Goal: Navigation & Orientation: Find specific page/section

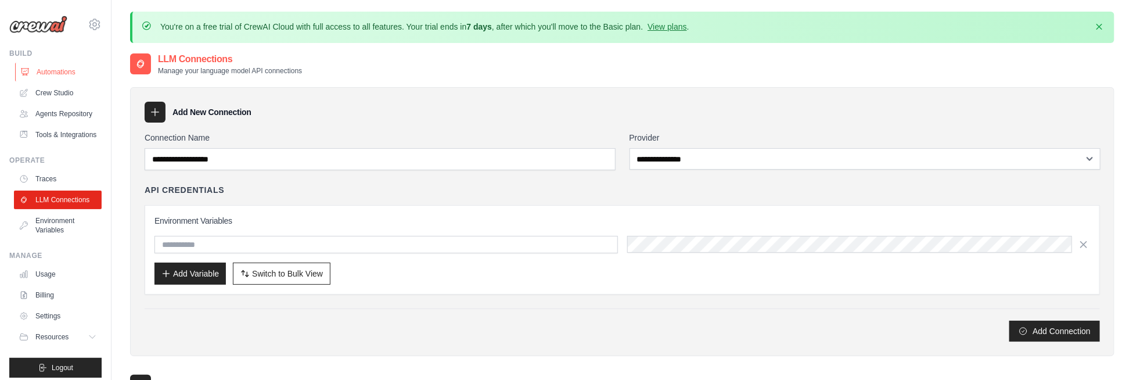
click at [33, 75] on link "Automations" at bounding box center [59, 72] width 88 height 19
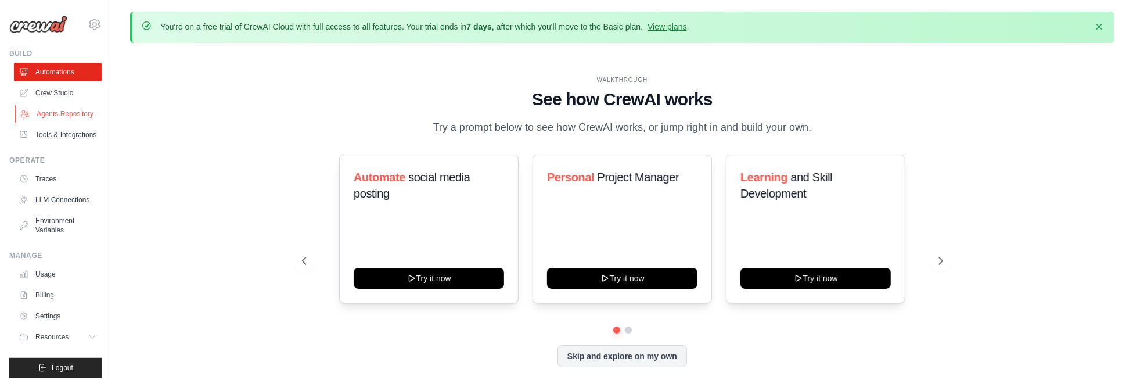
click at [52, 117] on link "Agents Repository" at bounding box center [59, 114] width 88 height 19
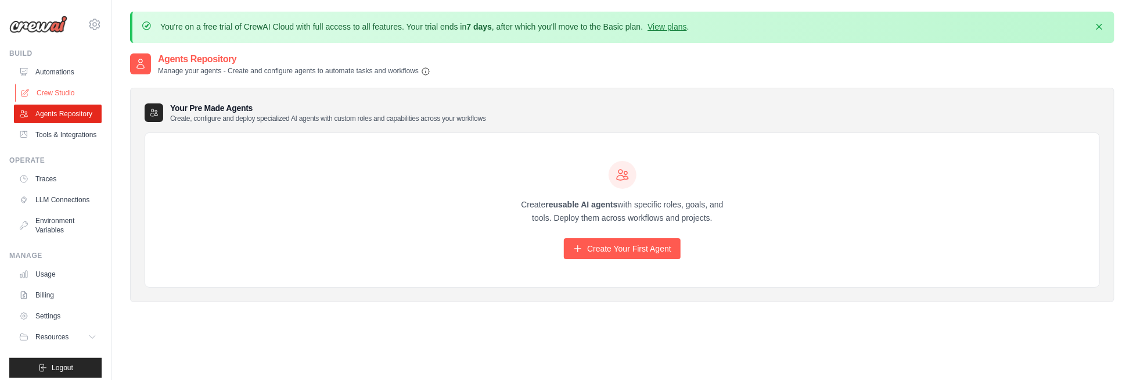
click at [53, 93] on link "Crew Studio" at bounding box center [59, 93] width 88 height 19
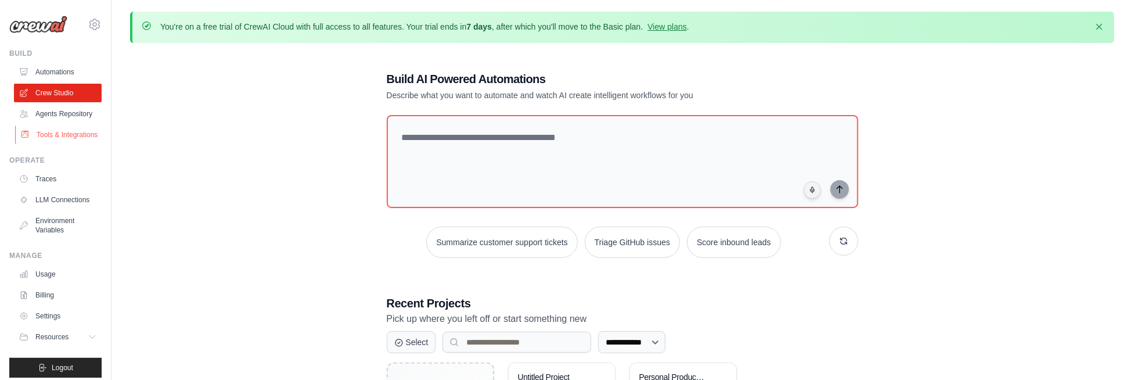
click at [64, 144] on link "Tools & Integrations" at bounding box center [59, 134] width 88 height 19
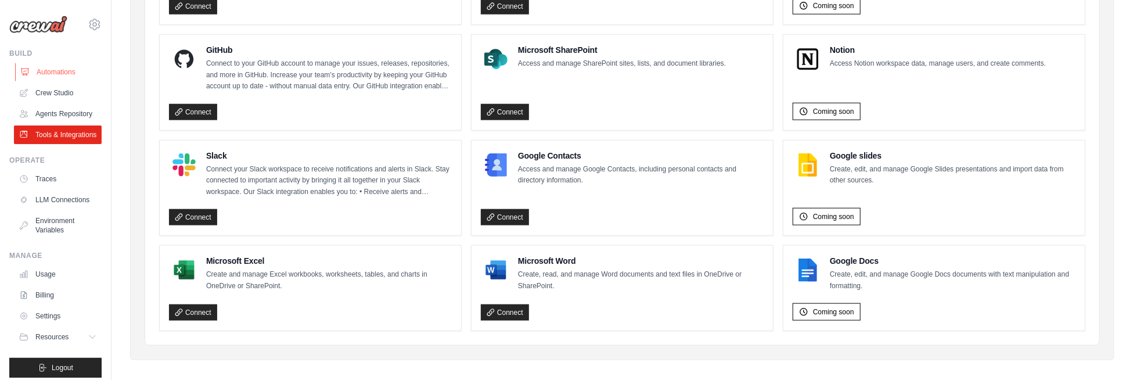
scroll to position [651, 0]
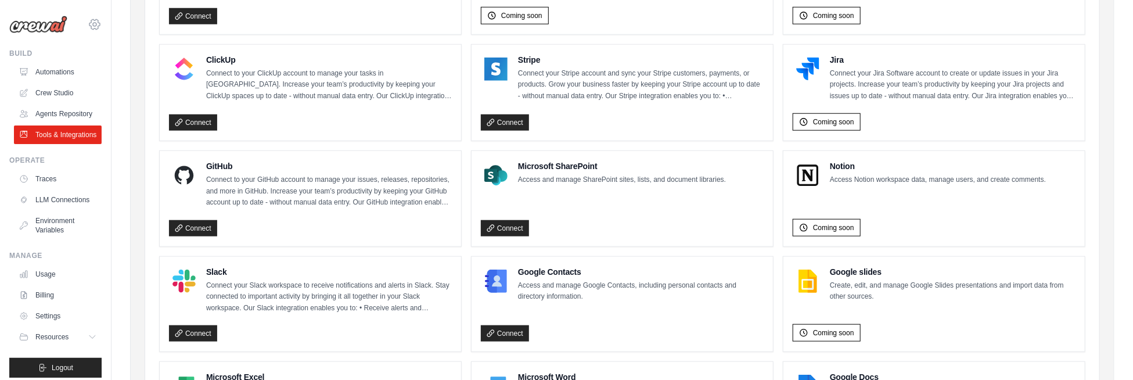
click at [88, 30] on icon at bounding box center [95, 24] width 14 height 14
click at [40, 23] on img at bounding box center [38, 24] width 58 height 17
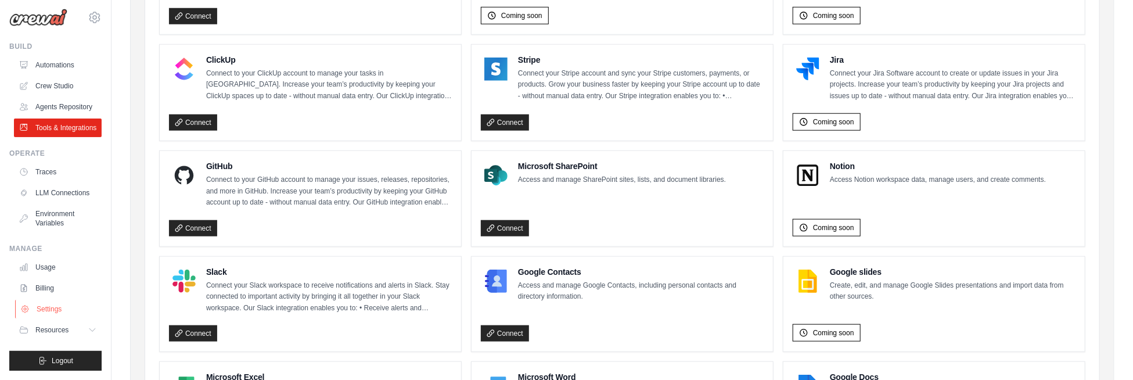
click at [61, 311] on link "Settings" at bounding box center [59, 309] width 88 height 19
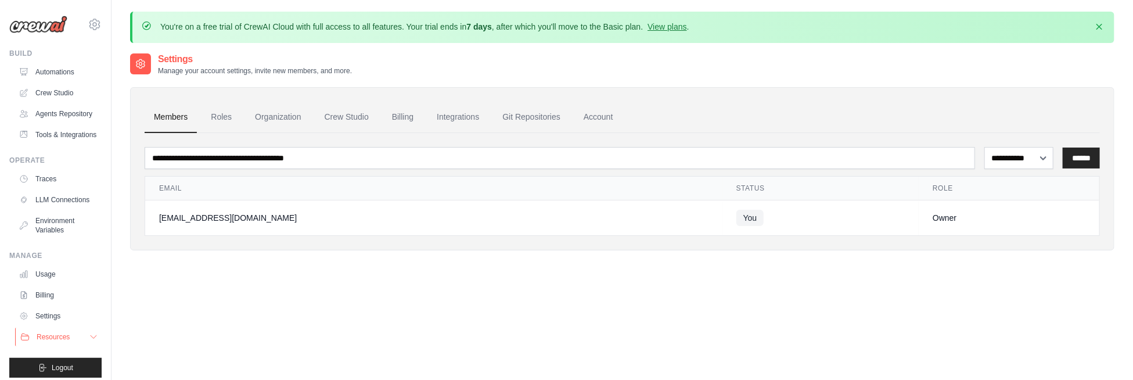
scroll to position [34, 0]
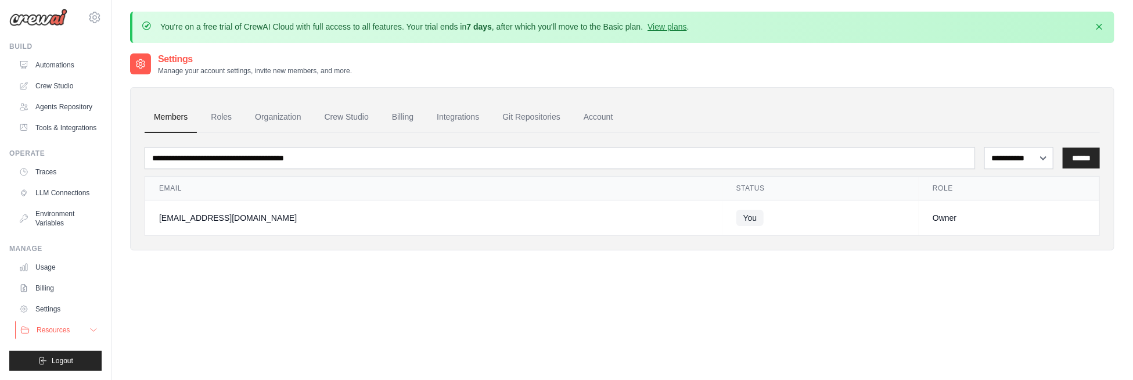
click at [53, 331] on span "Resources" at bounding box center [53, 329] width 33 height 9
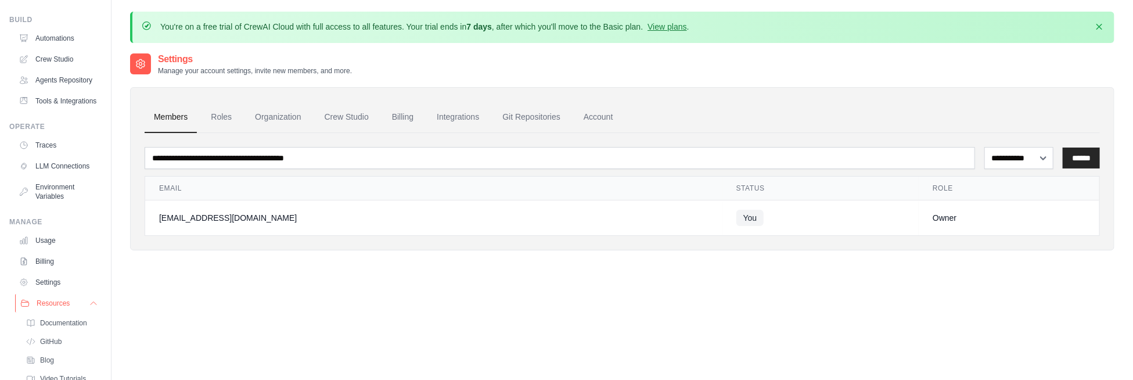
scroll to position [108, 0]
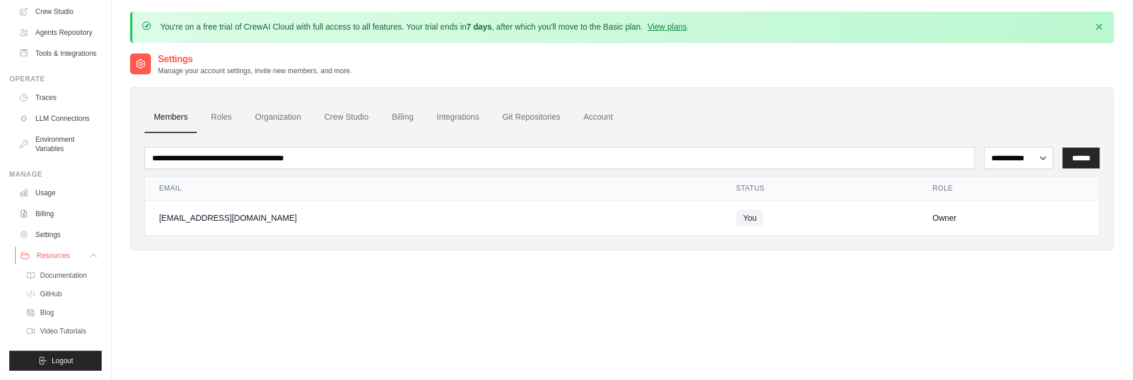
click at [70, 257] on button "Resources" at bounding box center [59, 255] width 88 height 19
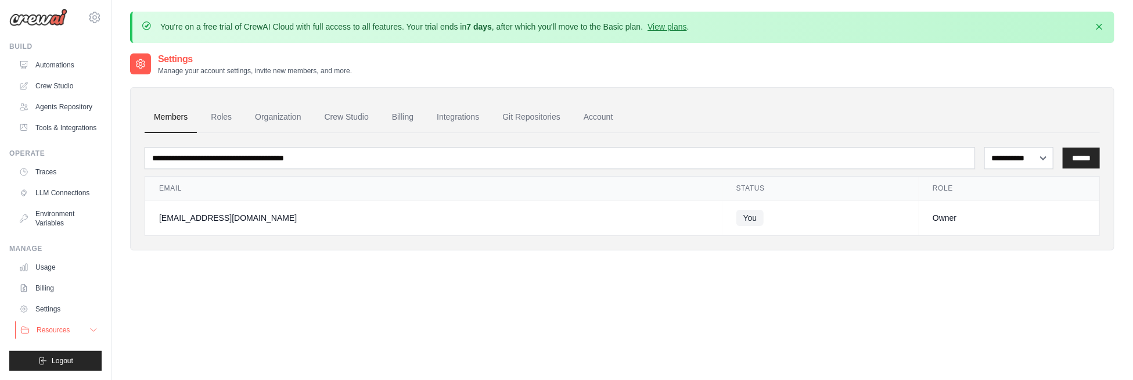
scroll to position [63, 0]
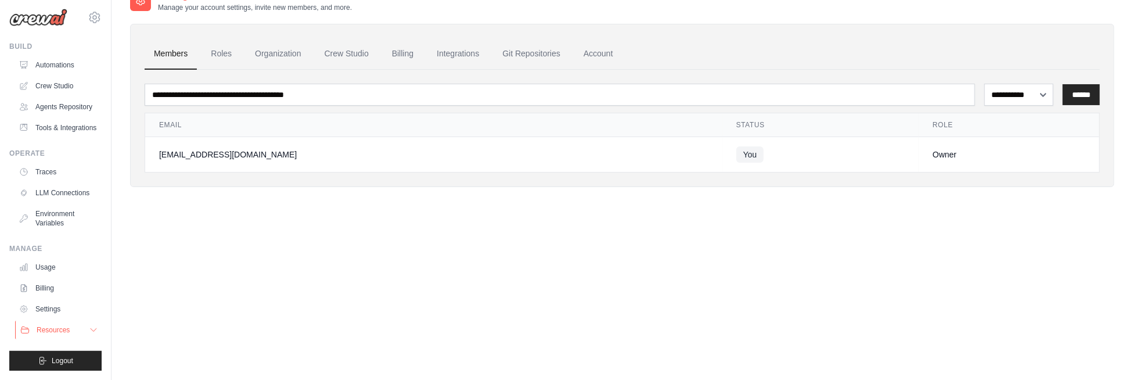
click at [71, 327] on button "Resources" at bounding box center [59, 330] width 88 height 19
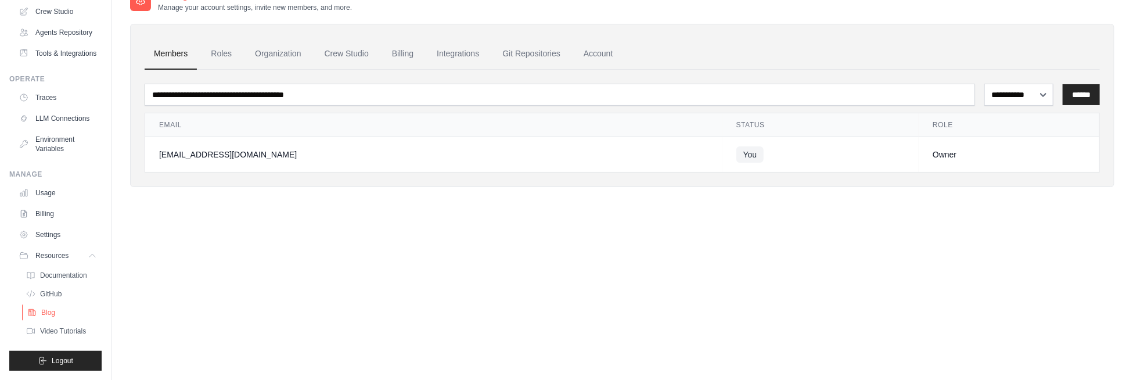
click at [53, 306] on link "Blog" at bounding box center [62, 312] width 81 height 16
